Goal: Book appointment/travel/reservation

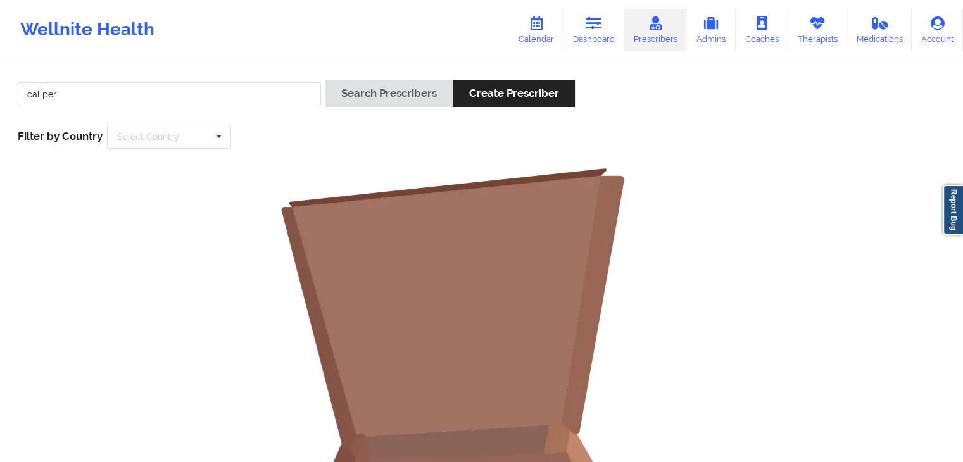
click at [539, 29] on icon at bounding box center [536, 23] width 16 height 14
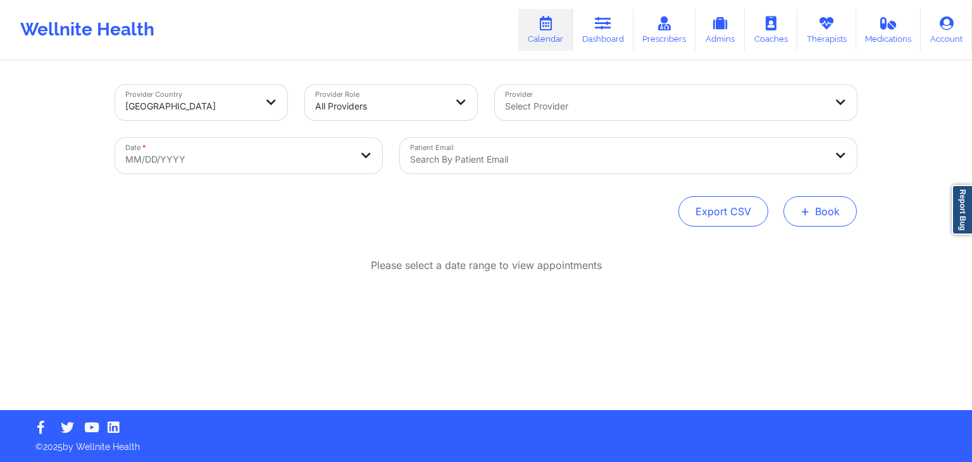
click at [830, 216] on button "+ Book" at bounding box center [819, 211] width 73 height 30
click at [773, 249] on button "Therapy Session" at bounding box center [799, 251] width 97 height 21
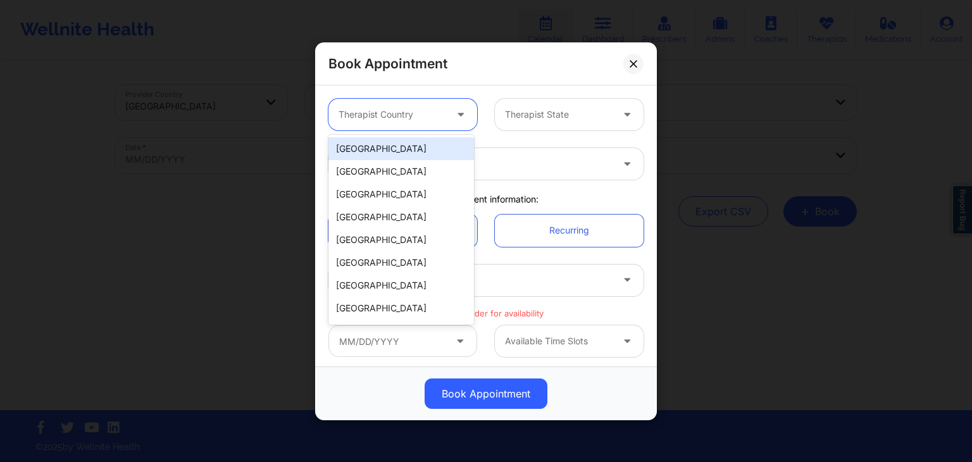
click at [426, 121] on div at bounding box center [392, 114] width 107 height 15
click at [424, 142] on div "[GEOGRAPHIC_DATA]" at bounding box center [401, 148] width 146 height 23
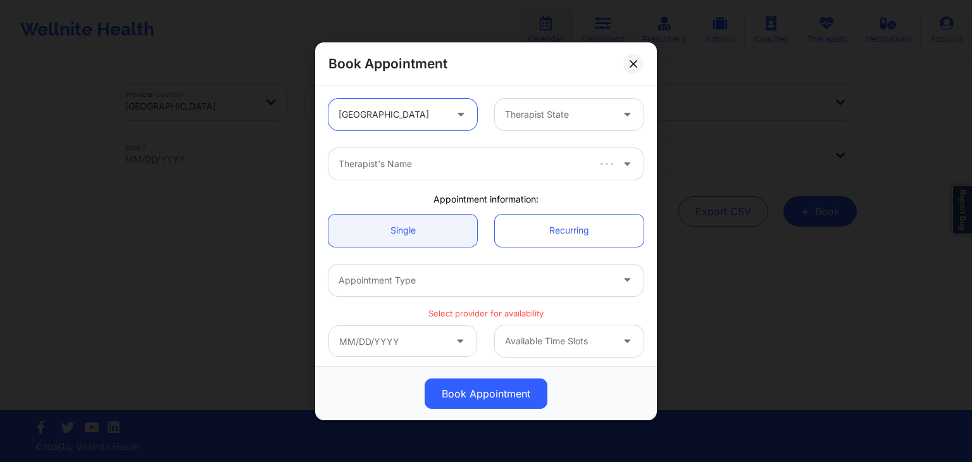
click at [549, 111] on div at bounding box center [558, 114] width 107 height 15
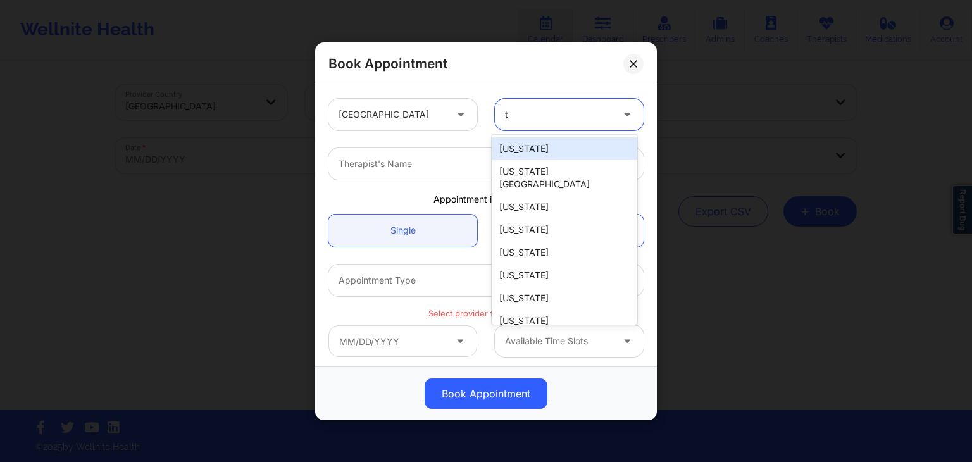
type input "te"
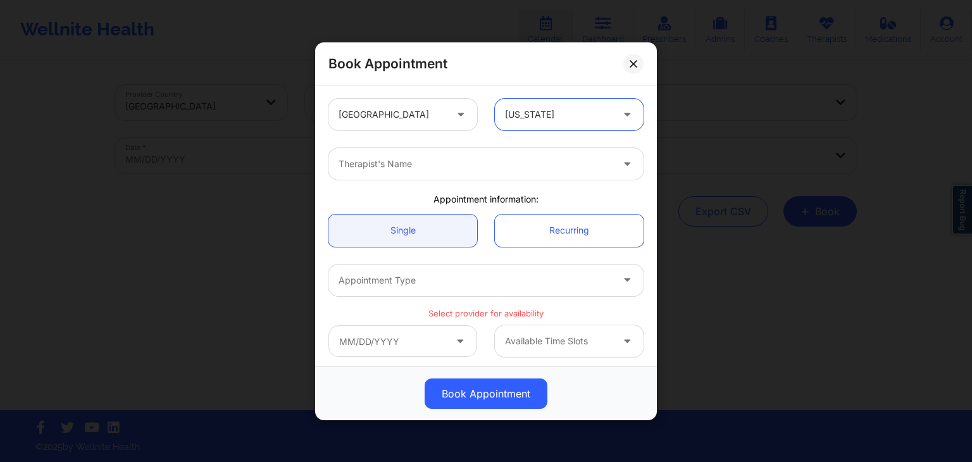
click at [531, 163] on div at bounding box center [475, 163] width 273 height 15
type input "[PERSON_NAME] [PERSON_NAME]"
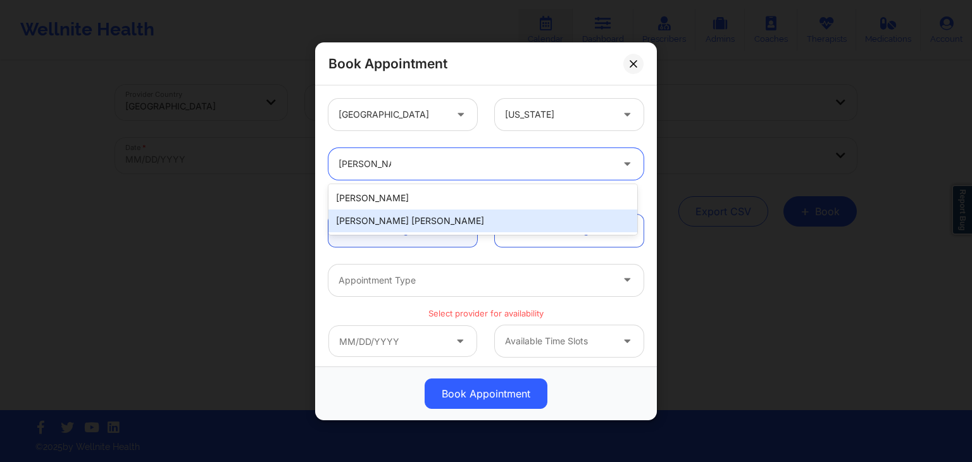
click at [478, 216] on div "[PERSON_NAME] [PERSON_NAME]" at bounding box center [482, 220] width 309 height 23
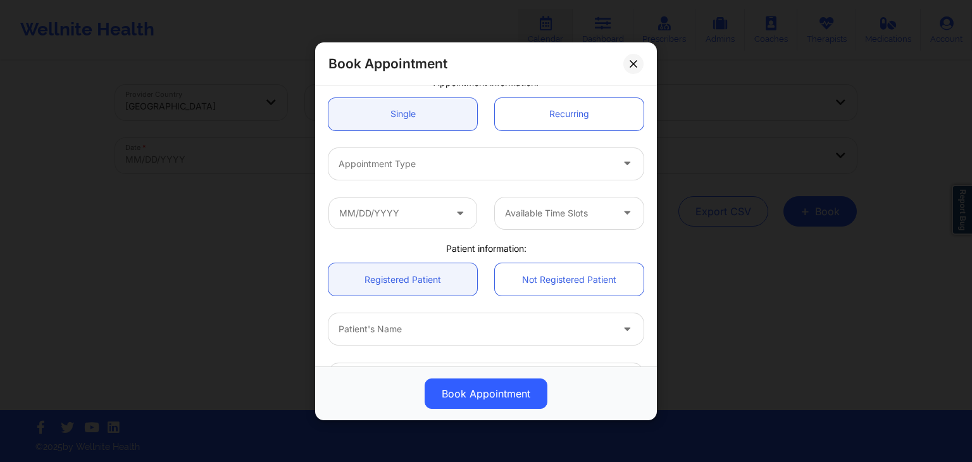
scroll to position [111, 0]
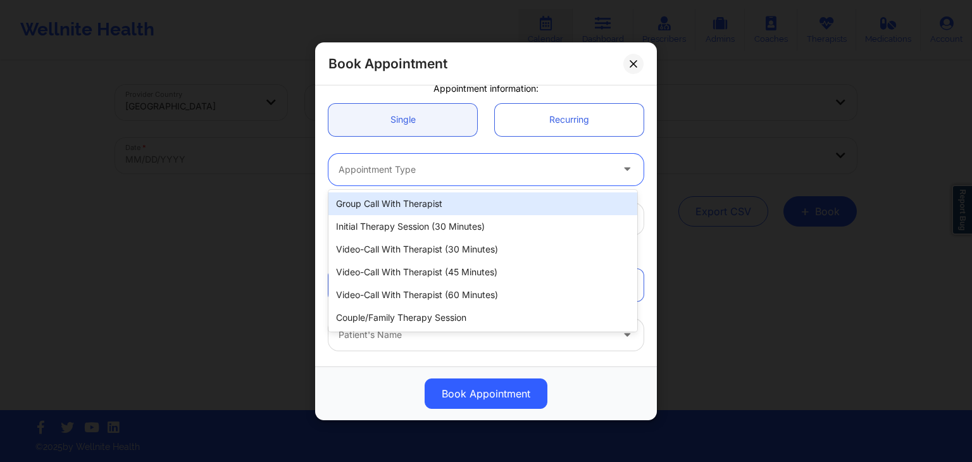
click at [447, 173] on div at bounding box center [475, 168] width 273 height 15
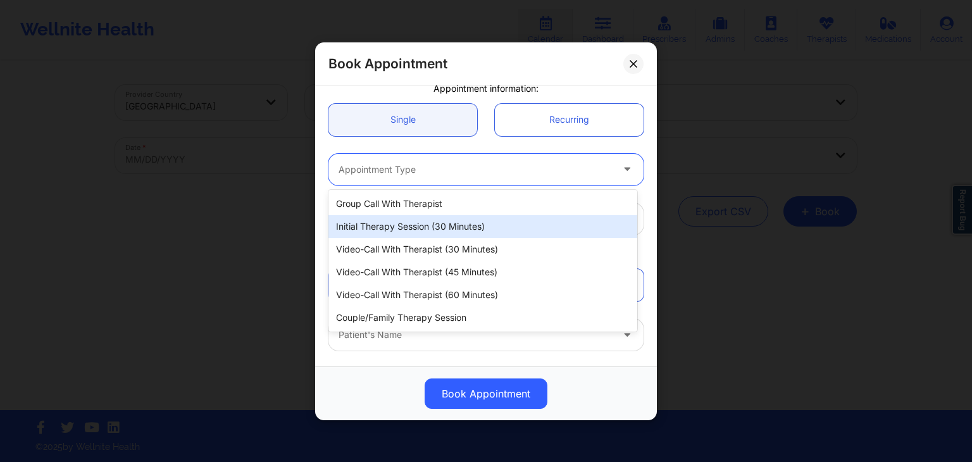
click at [440, 225] on div "Initial Therapy Session (30 minutes)" at bounding box center [482, 226] width 309 height 23
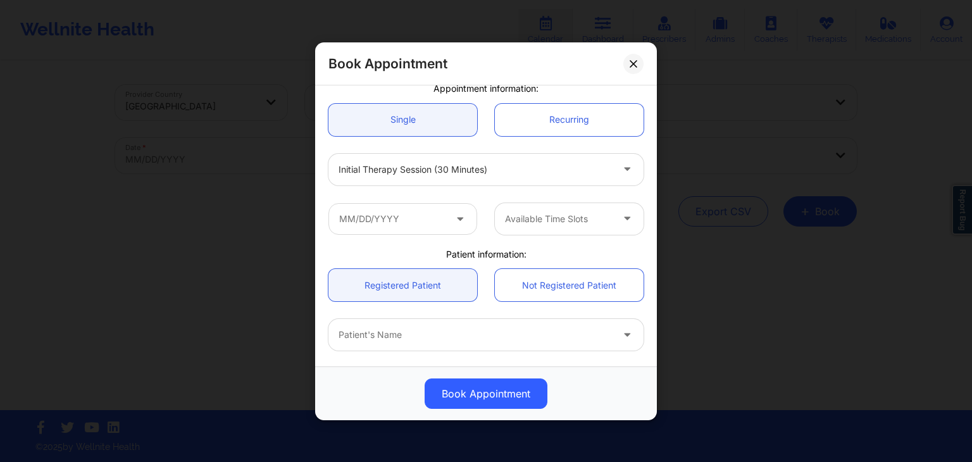
click at [651, 181] on div "[GEOGRAPHIC_DATA] [US_STATE] [PERSON_NAME] [PERSON_NAME] Appointment informatio…" at bounding box center [486, 225] width 342 height 281
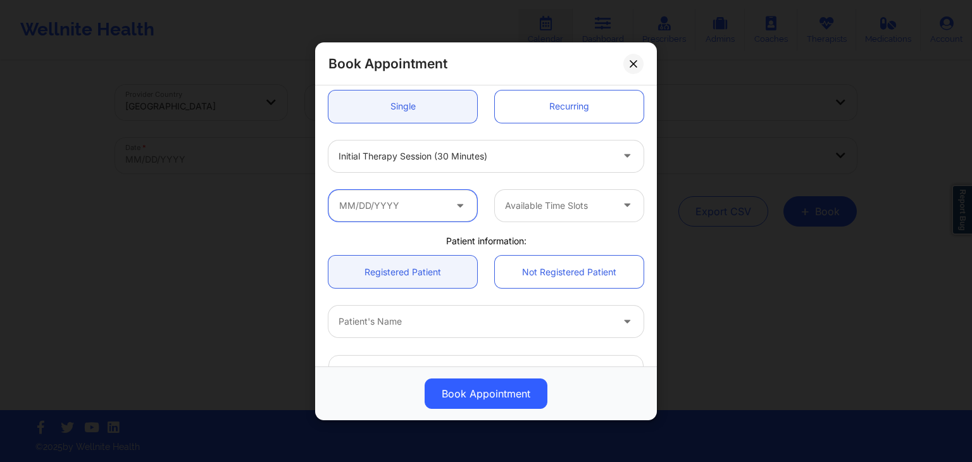
click at [443, 209] on input "text" at bounding box center [402, 205] width 149 height 32
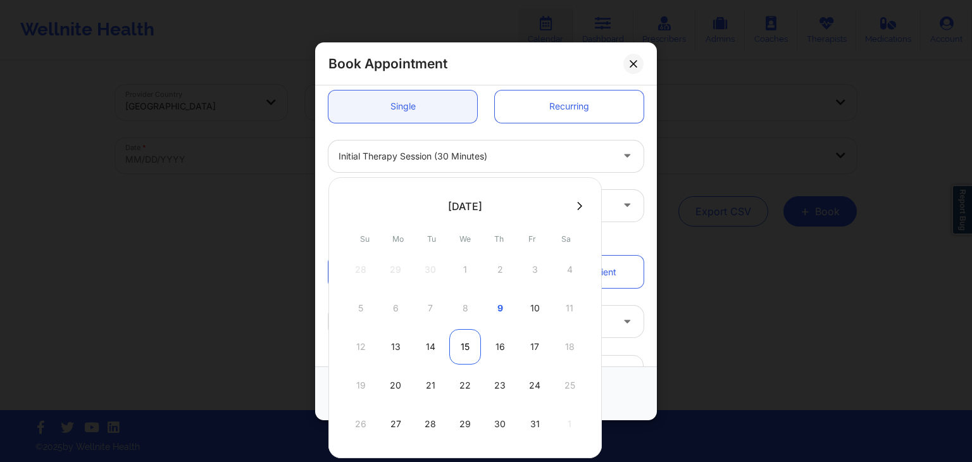
click at [458, 351] on div "15" at bounding box center [465, 346] width 32 height 35
type input "[DATE]"
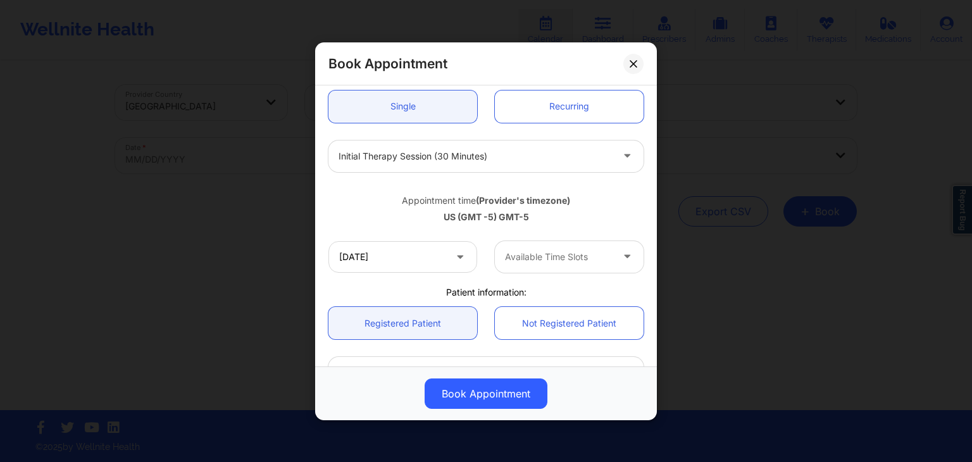
click at [573, 252] on div at bounding box center [558, 256] width 107 height 15
click at [598, 258] on div at bounding box center [558, 256] width 107 height 15
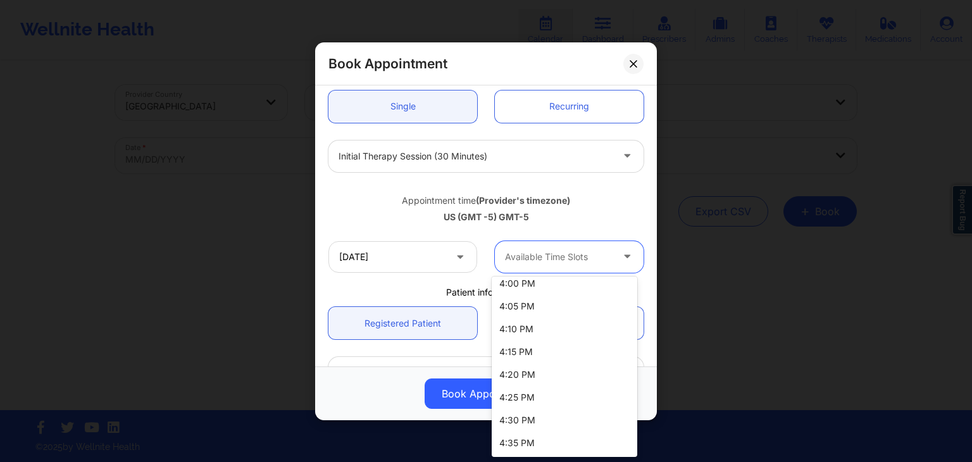
scroll to position [2162, 0]
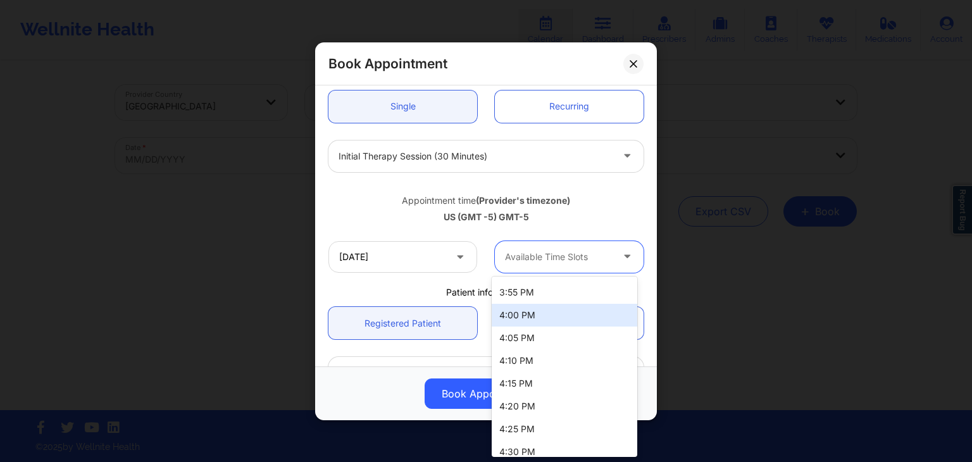
click at [542, 313] on div "4:00 PM" at bounding box center [565, 315] width 146 height 23
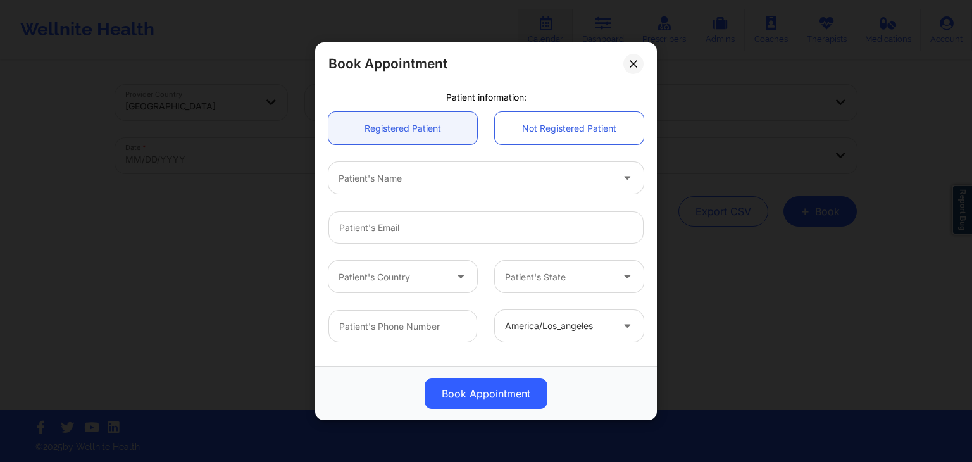
scroll to position [320, 0]
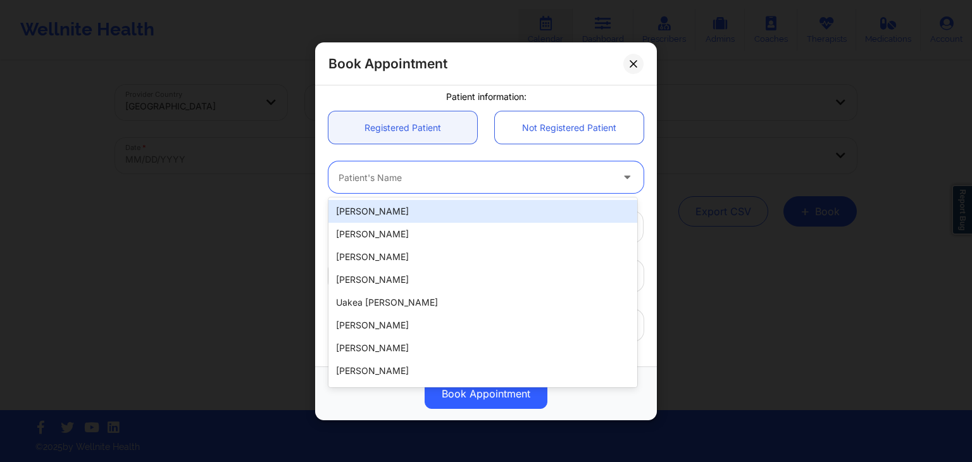
click at [471, 178] on div at bounding box center [475, 177] width 273 height 15
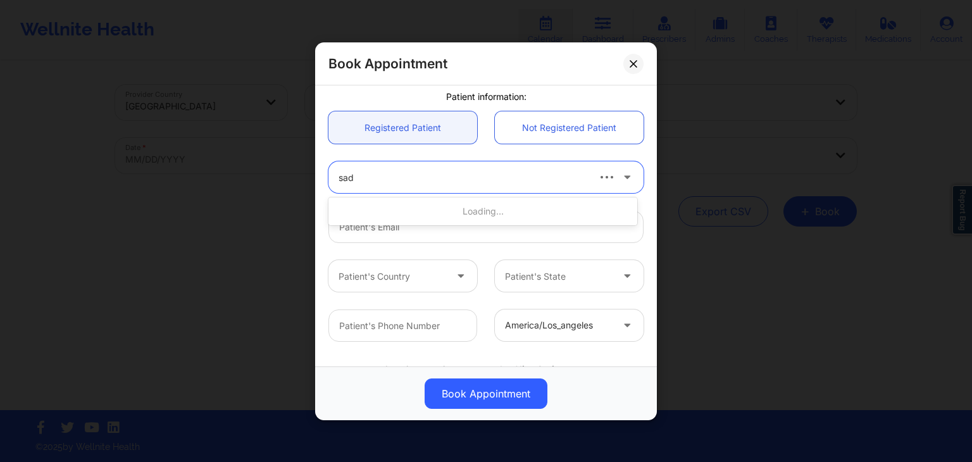
type input "sade"
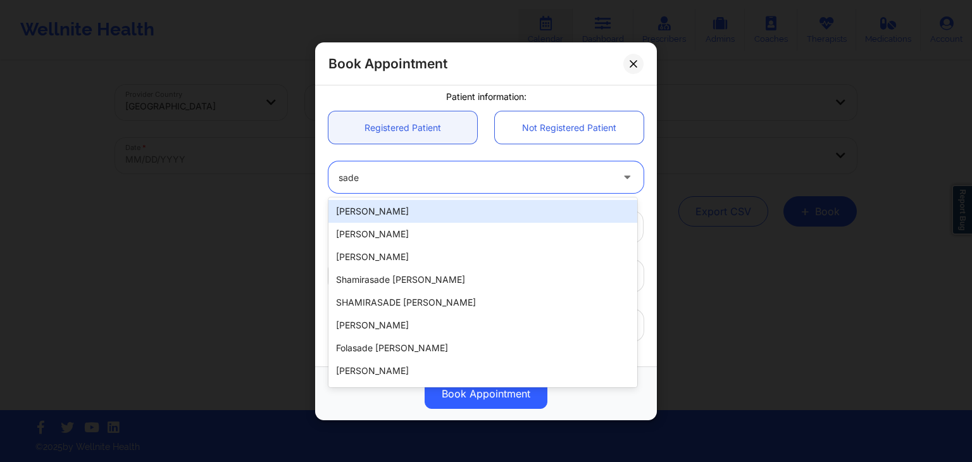
click at [463, 209] on div "[PERSON_NAME]" at bounding box center [482, 211] width 309 height 23
type input "[EMAIL_ADDRESS][DOMAIN_NAME]"
type input "[PHONE_NUMBER]"
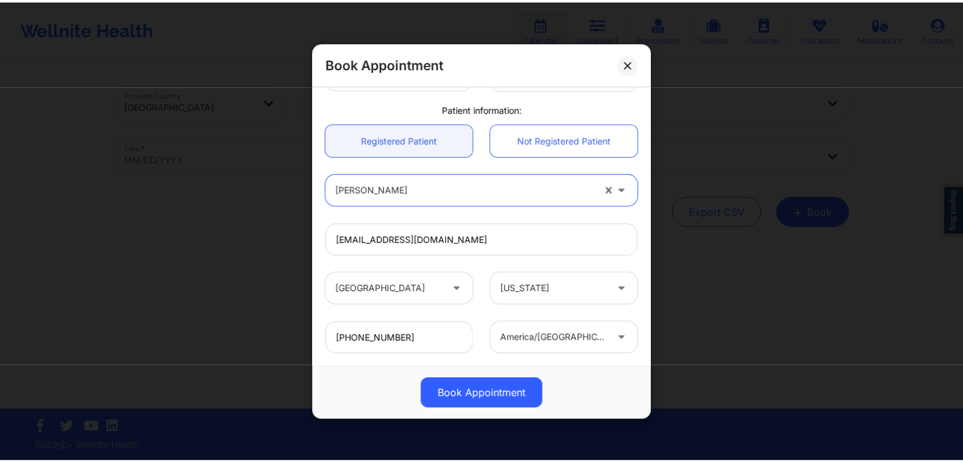
scroll to position [376, 0]
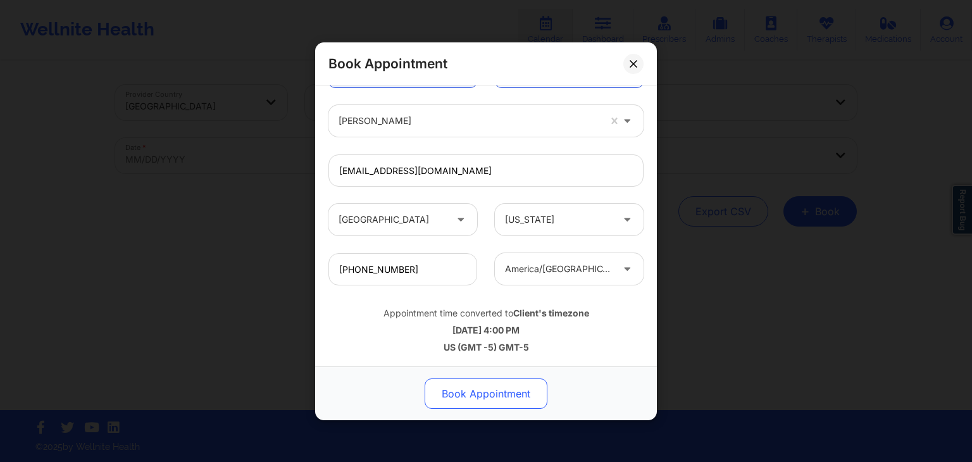
click at [495, 388] on button "Book Appointment" at bounding box center [486, 393] width 123 height 30
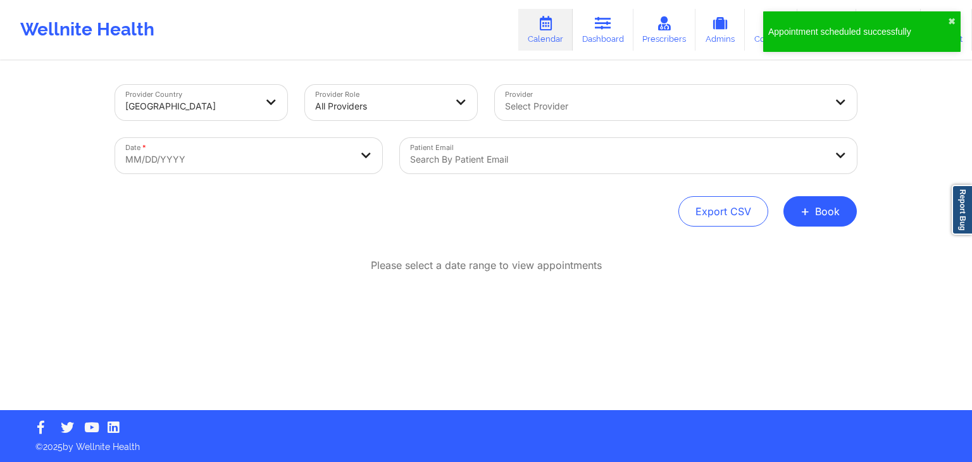
click at [505, 155] on div at bounding box center [617, 159] width 415 height 15
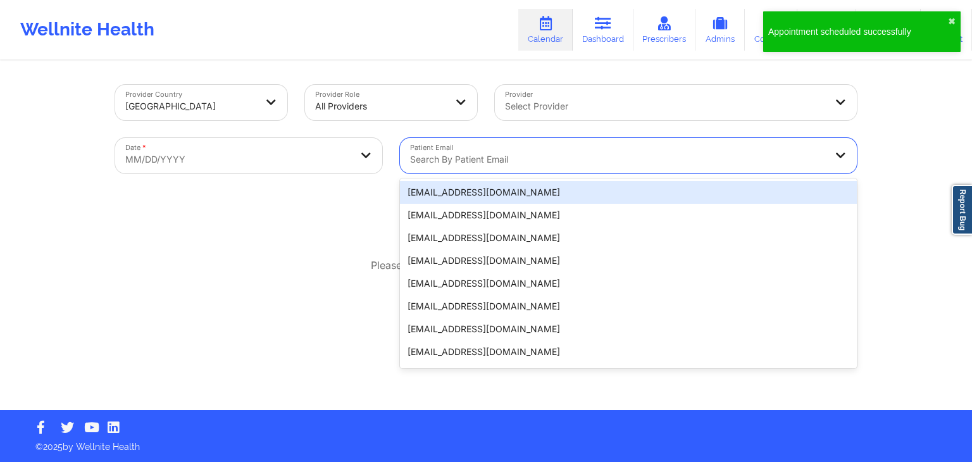
paste input "[EMAIL_ADDRESS][DOMAIN_NAME]"
type input "[EMAIL_ADDRESS][DOMAIN_NAME]"
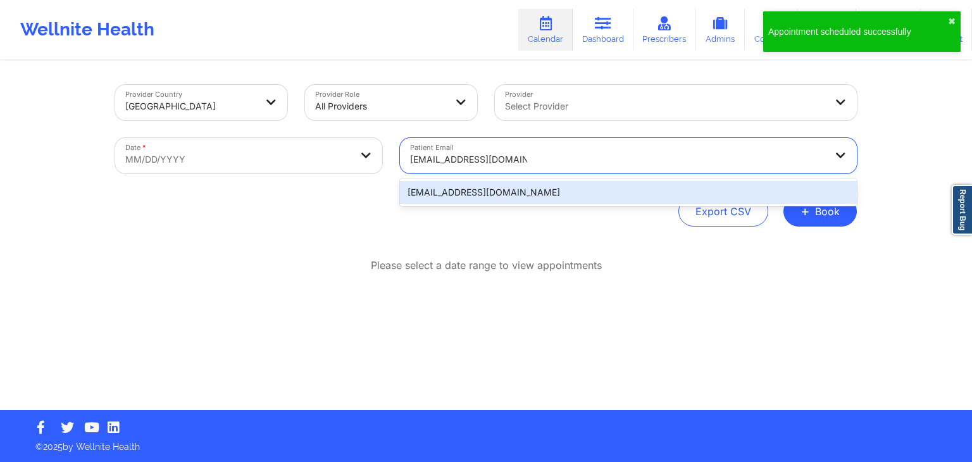
click at [458, 197] on div "[EMAIL_ADDRESS][DOMAIN_NAME]" at bounding box center [628, 192] width 457 height 23
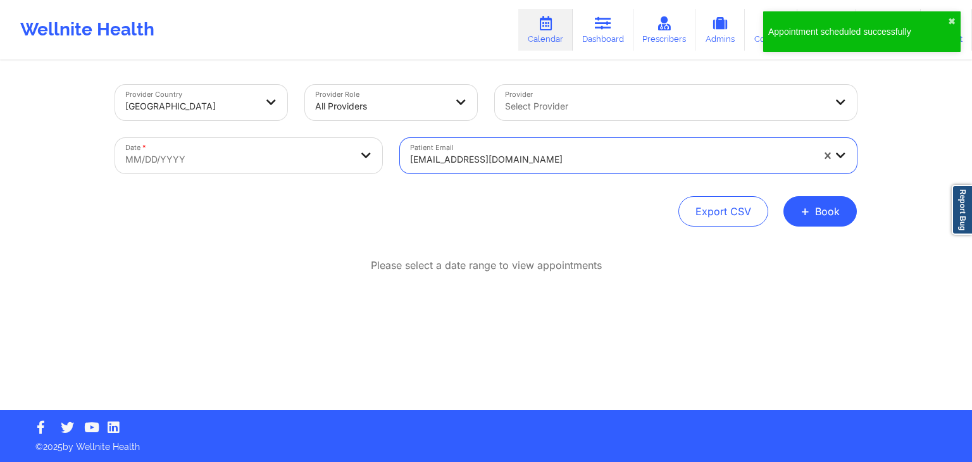
select select "2025-8"
select select "2025-9"
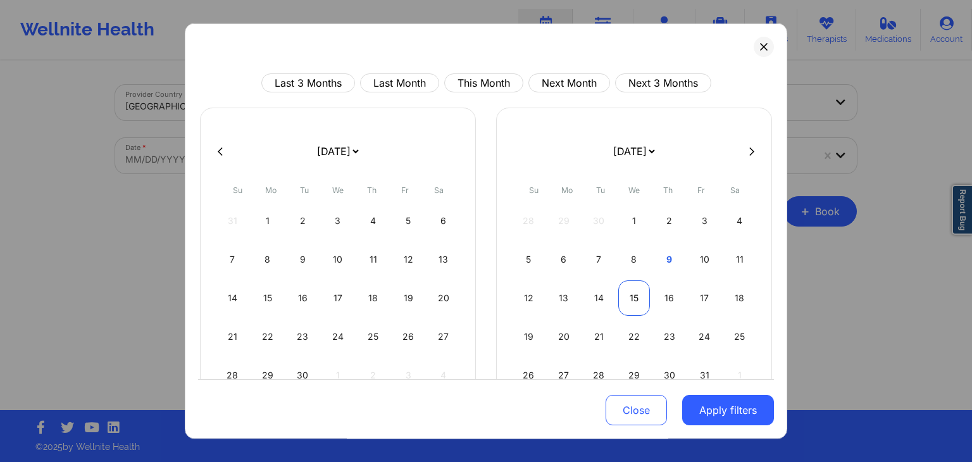
click at [637, 292] on div "15" at bounding box center [634, 297] width 32 height 35
select select "2025-9"
select select "2025-10"
select select "2025-9"
select select "2025-10"
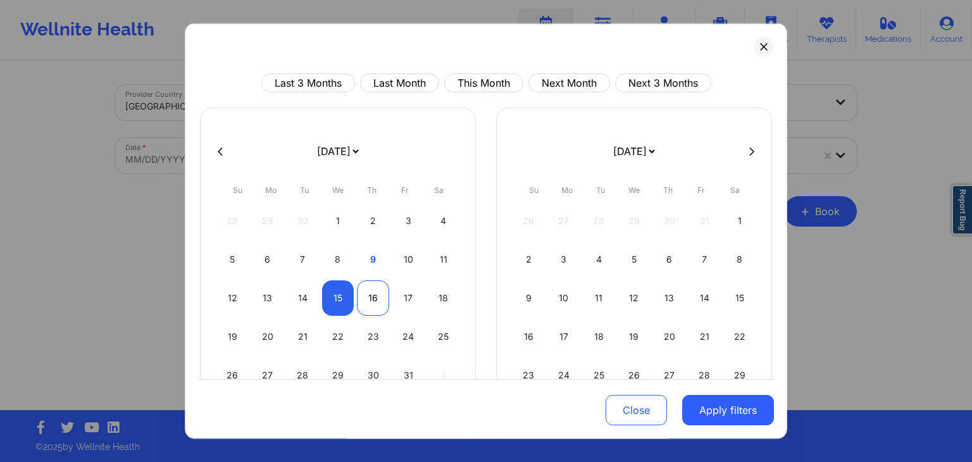
click at [372, 295] on div "16" at bounding box center [373, 297] width 32 height 35
select select "2025-9"
select select "2025-10"
click at [748, 411] on button "Apply filters" at bounding box center [728, 411] width 92 height 30
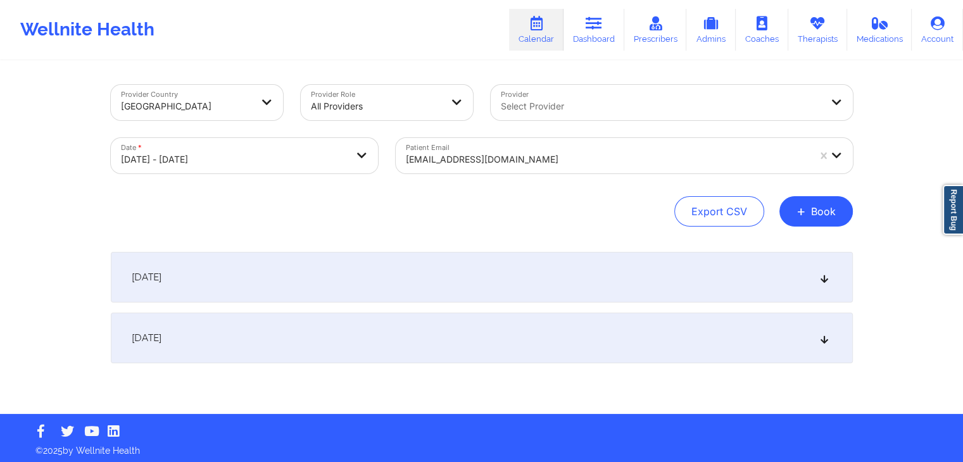
click at [713, 268] on div "[DATE]" at bounding box center [482, 277] width 742 height 51
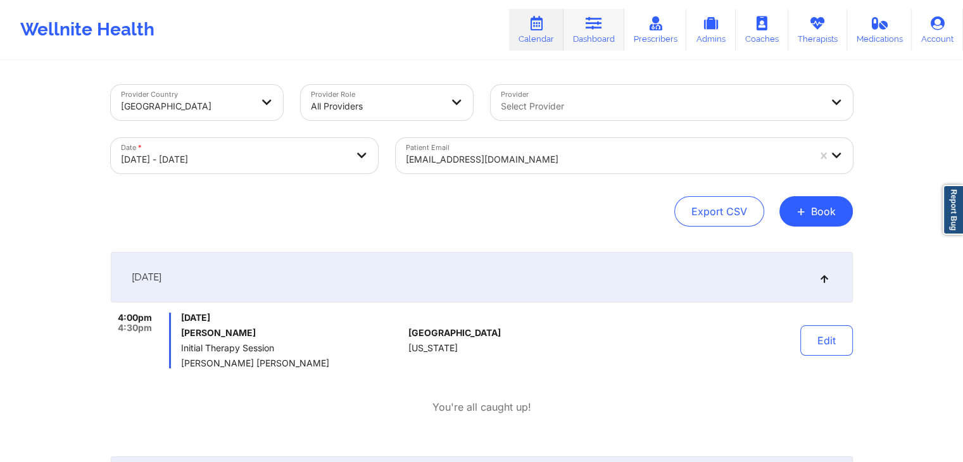
click at [595, 39] on link "Dashboard" at bounding box center [593, 30] width 61 height 42
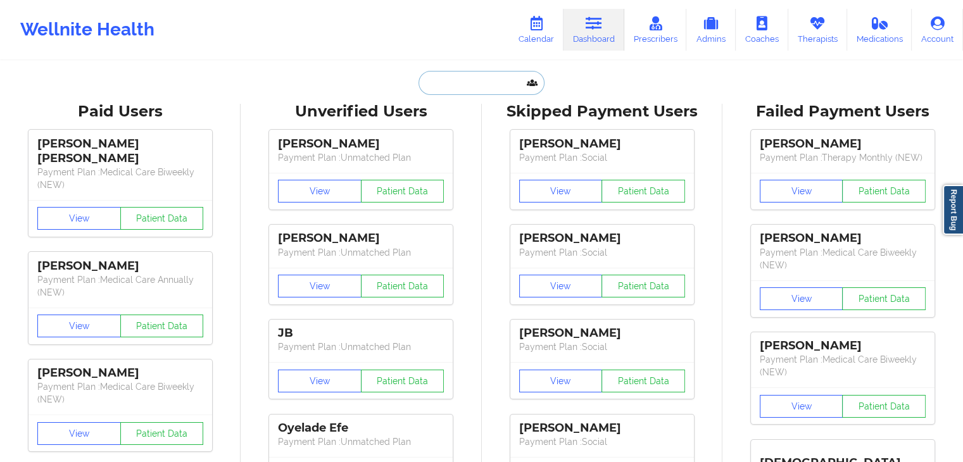
click at [448, 94] on input "text" at bounding box center [480, 83] width 125 height 24
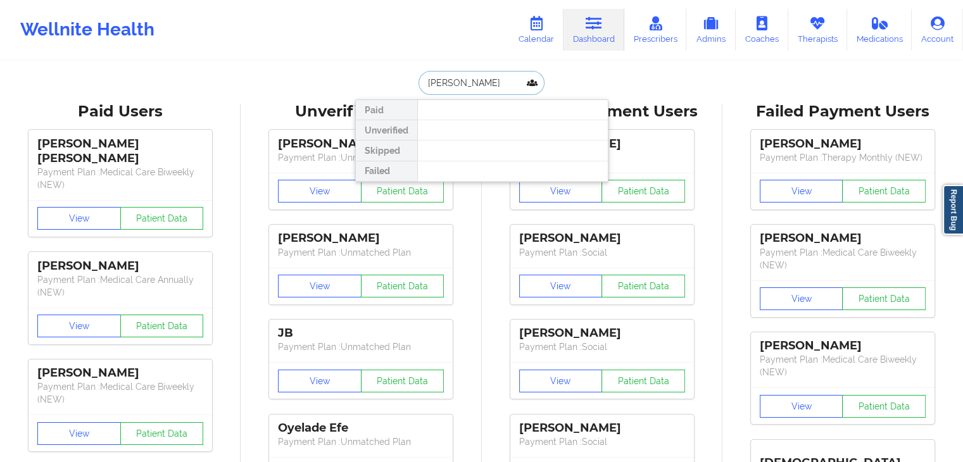
drag, startPoint x: 476, startPoint y: 87, endPoint x: 416, endPoint y: 68, distance: 62.4
click at [421, 80] on input "[PERSON_NAME]" at bounding box center [480, 83] width 125 height 24
paste input "[EMAIL_ADDRESS][DOMAIN_NAME]"
type input "[EMAIL_ADDRESS][DOMAIN_NAME]"
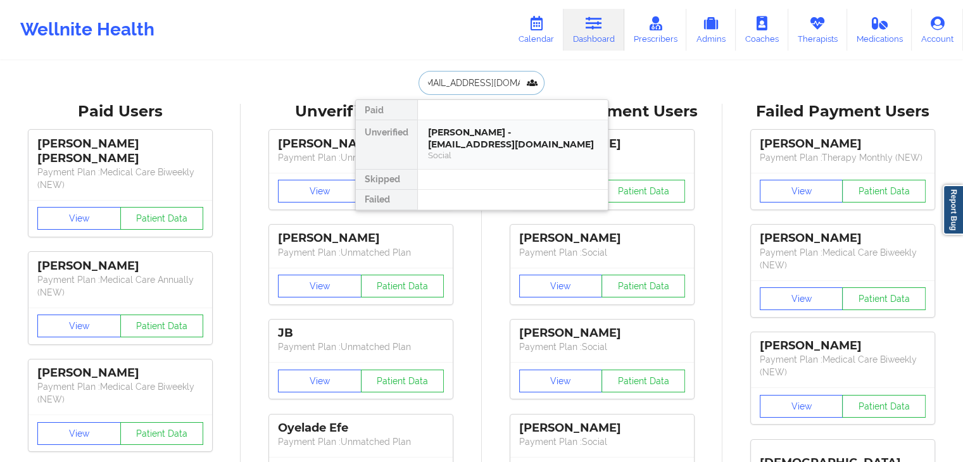
click at [503, 150] on div "Social" at bounding box center [513, 155] width 170 height 11
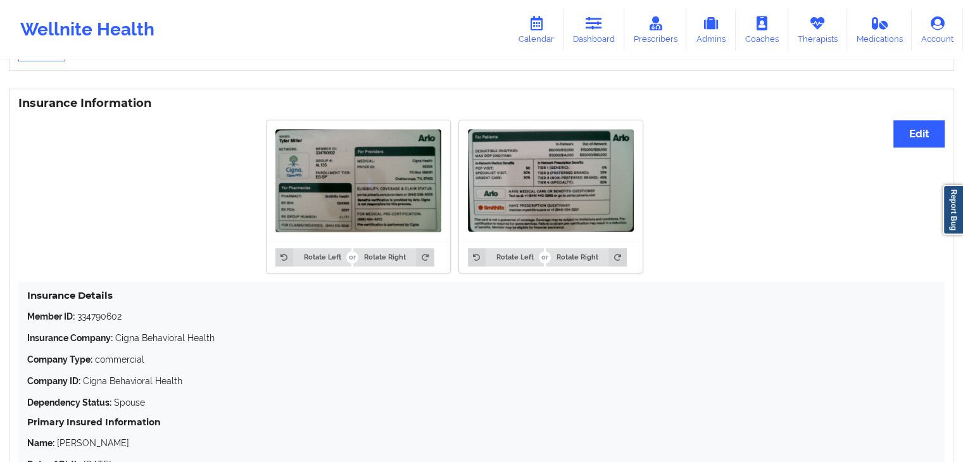
scroll to position [930, 0]
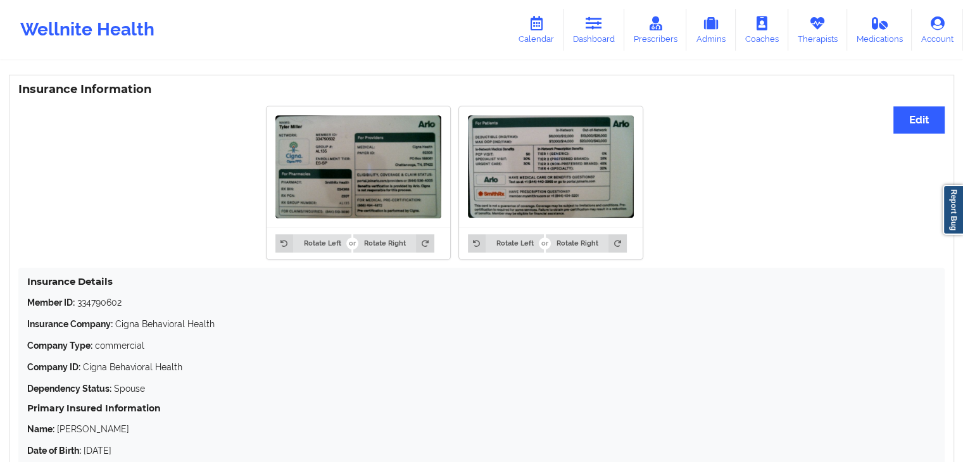
click at [378, 186] on img at bounding box center [358, 166] width 166 height 103
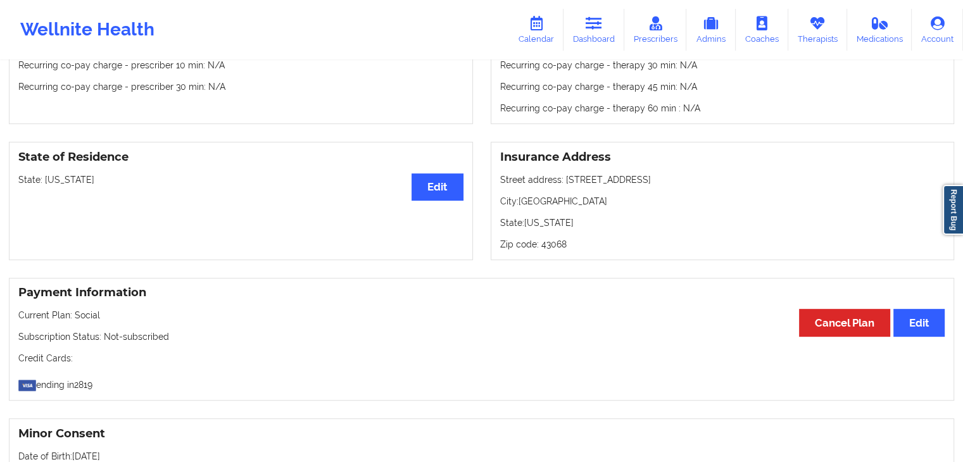
scroll to position [434, 0]
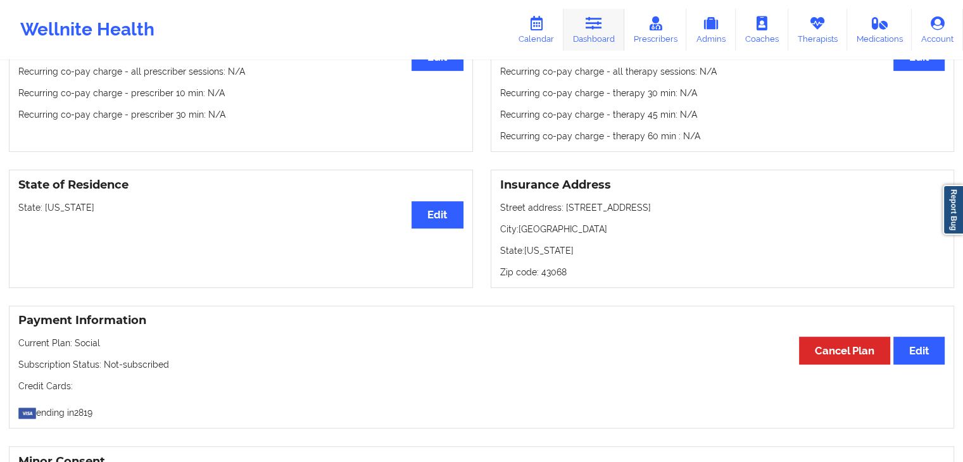
click at [606, 11] on link "Dashboard" at bounding box center [593, 30] width 61 height 42
